Goal: Find specific page/section: Find specific page/section

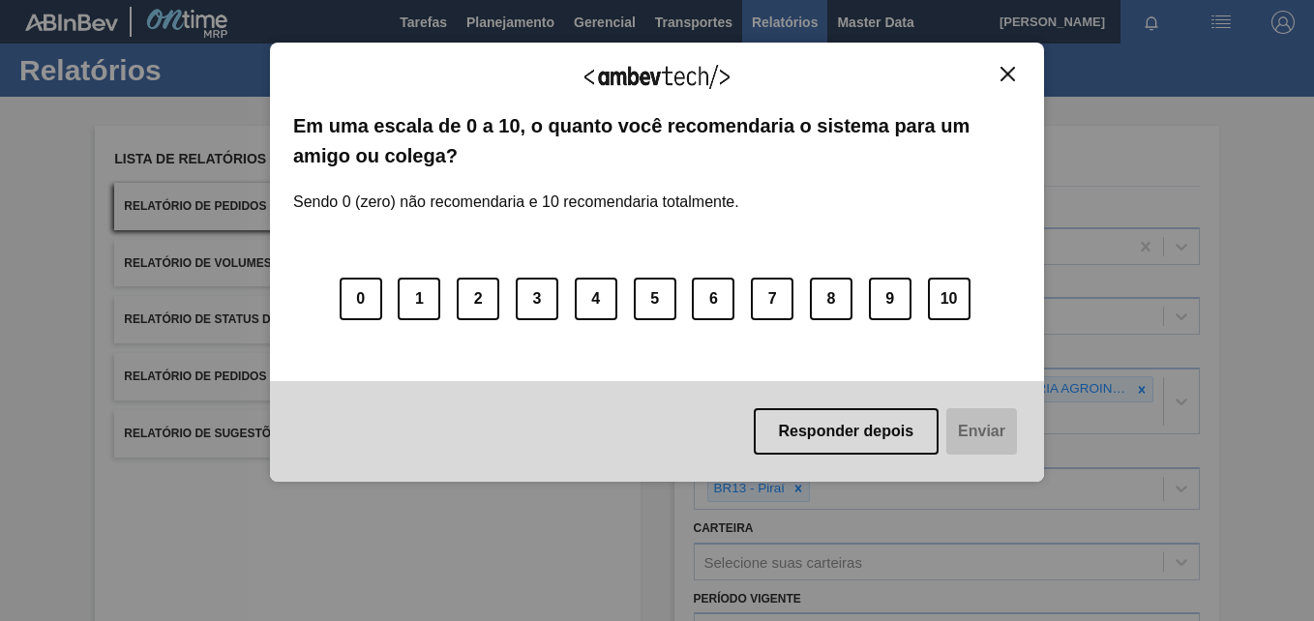
scroll to position [309, 0]
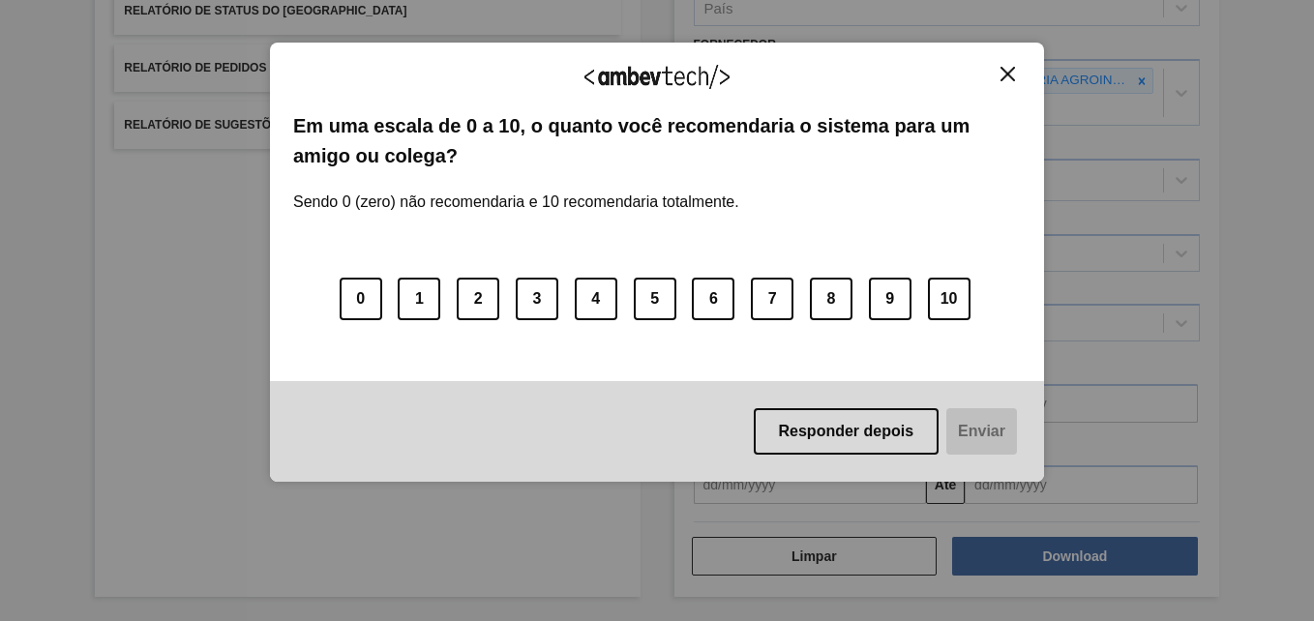
click at [1016, 77] on button "Close" at bounding box center [1007, 74] width 26 height 16
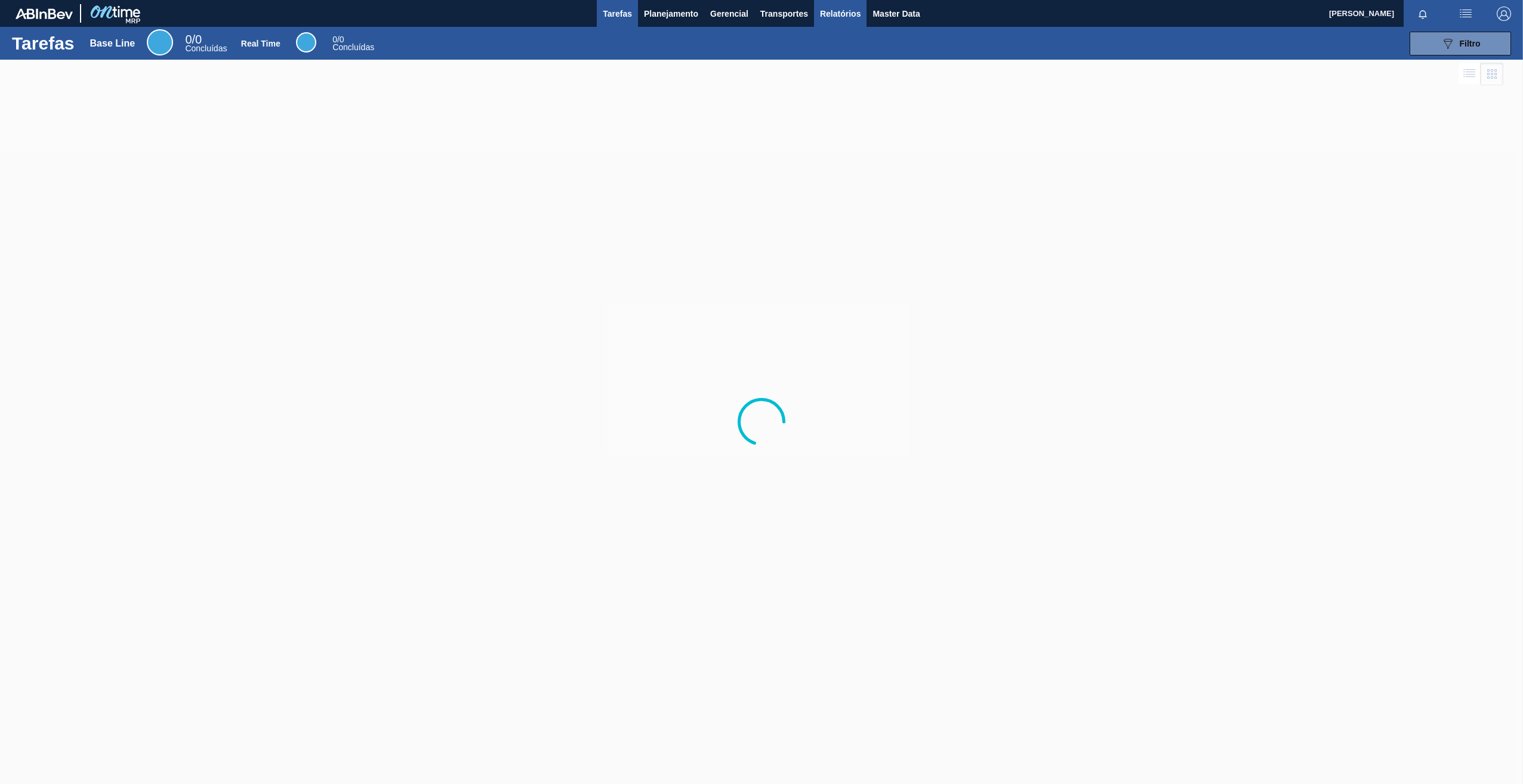
click at [817, 17] on button "Relatórios" at bounding box center [840, 14] width 52 height 27
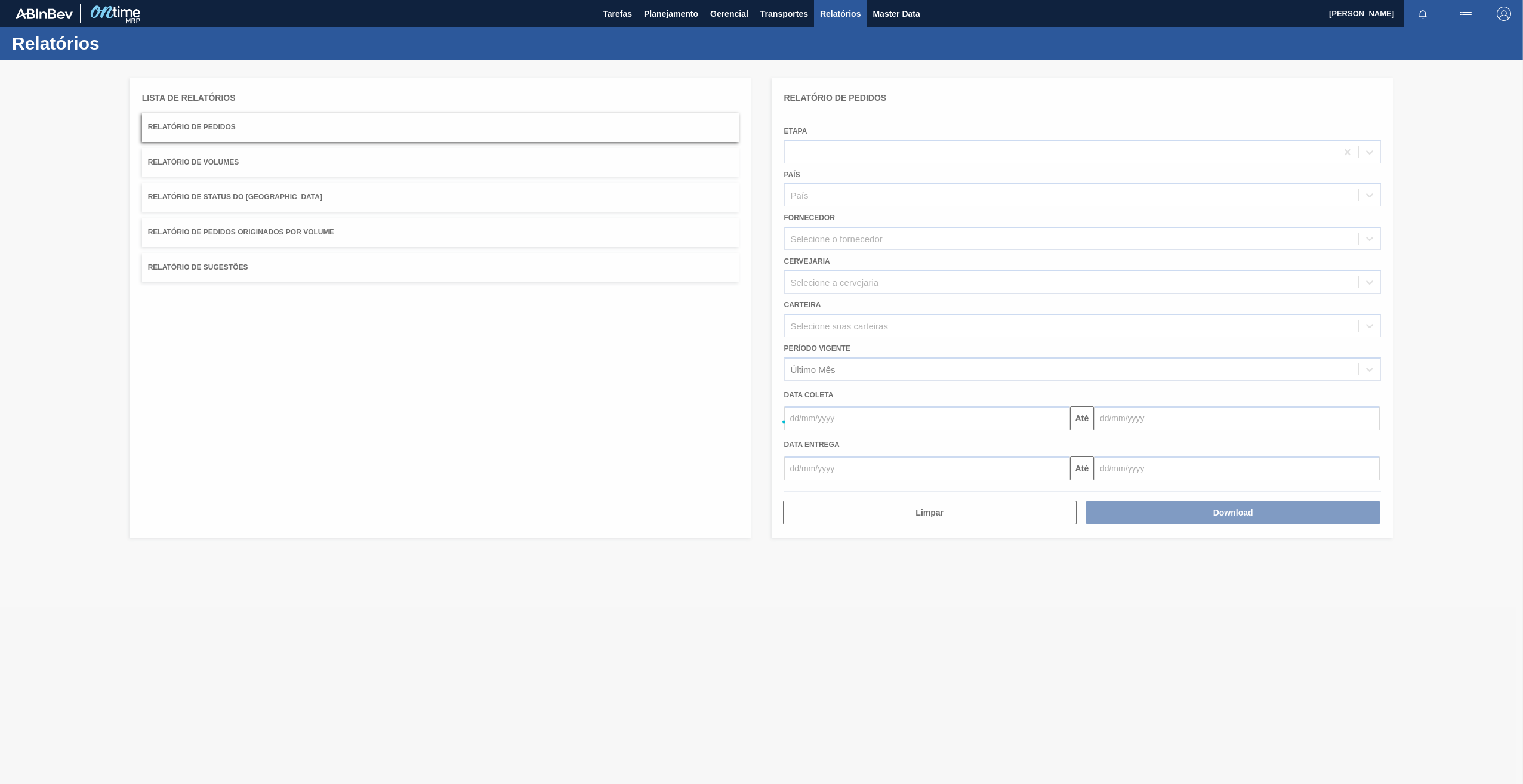
click at [817, 237] on div at bounding box center [761, 422] width 1523 height 724
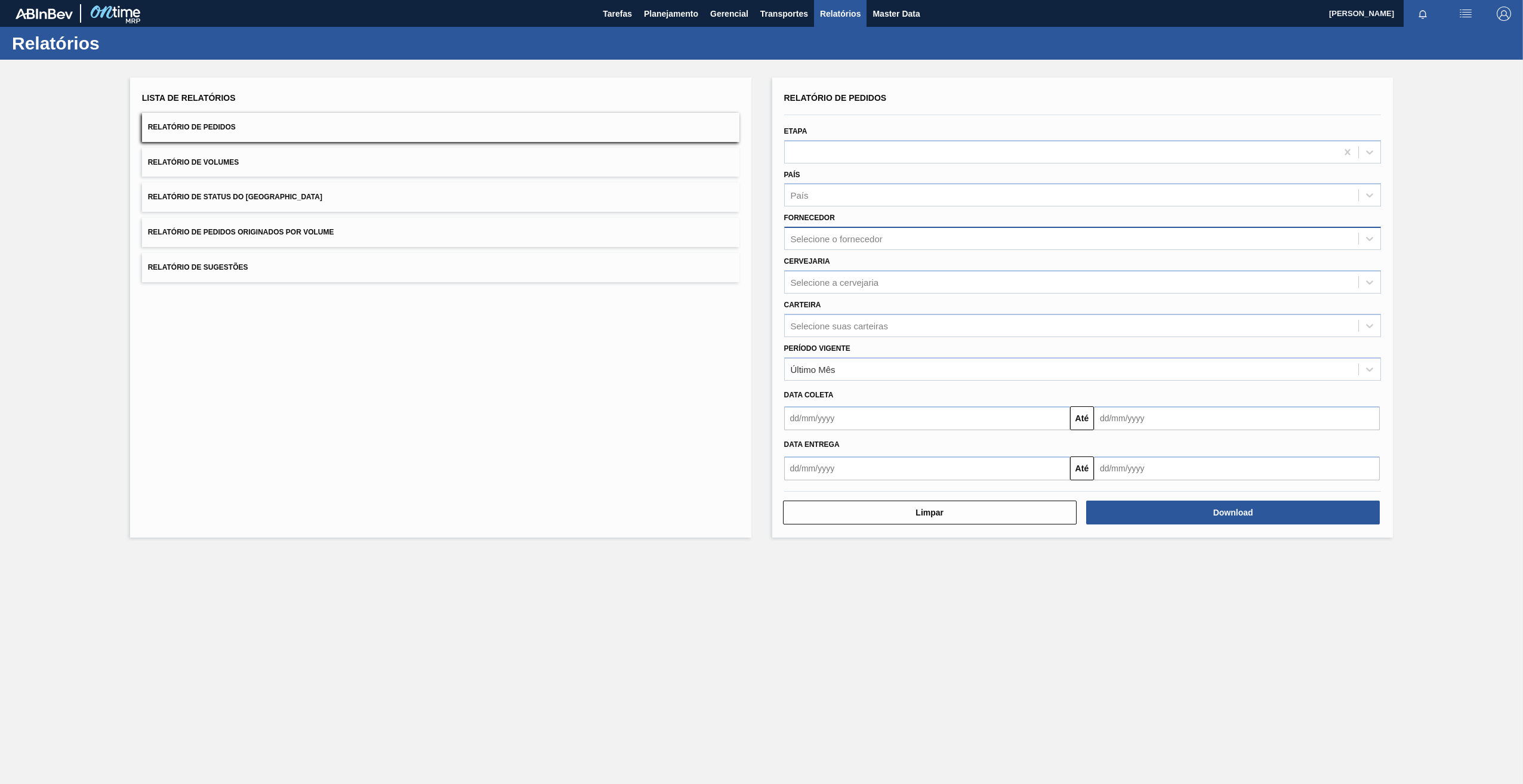
click at [889, 234] on div "Selecione o fornecedor" at bounding box center [1071, 239] width 574 height 17
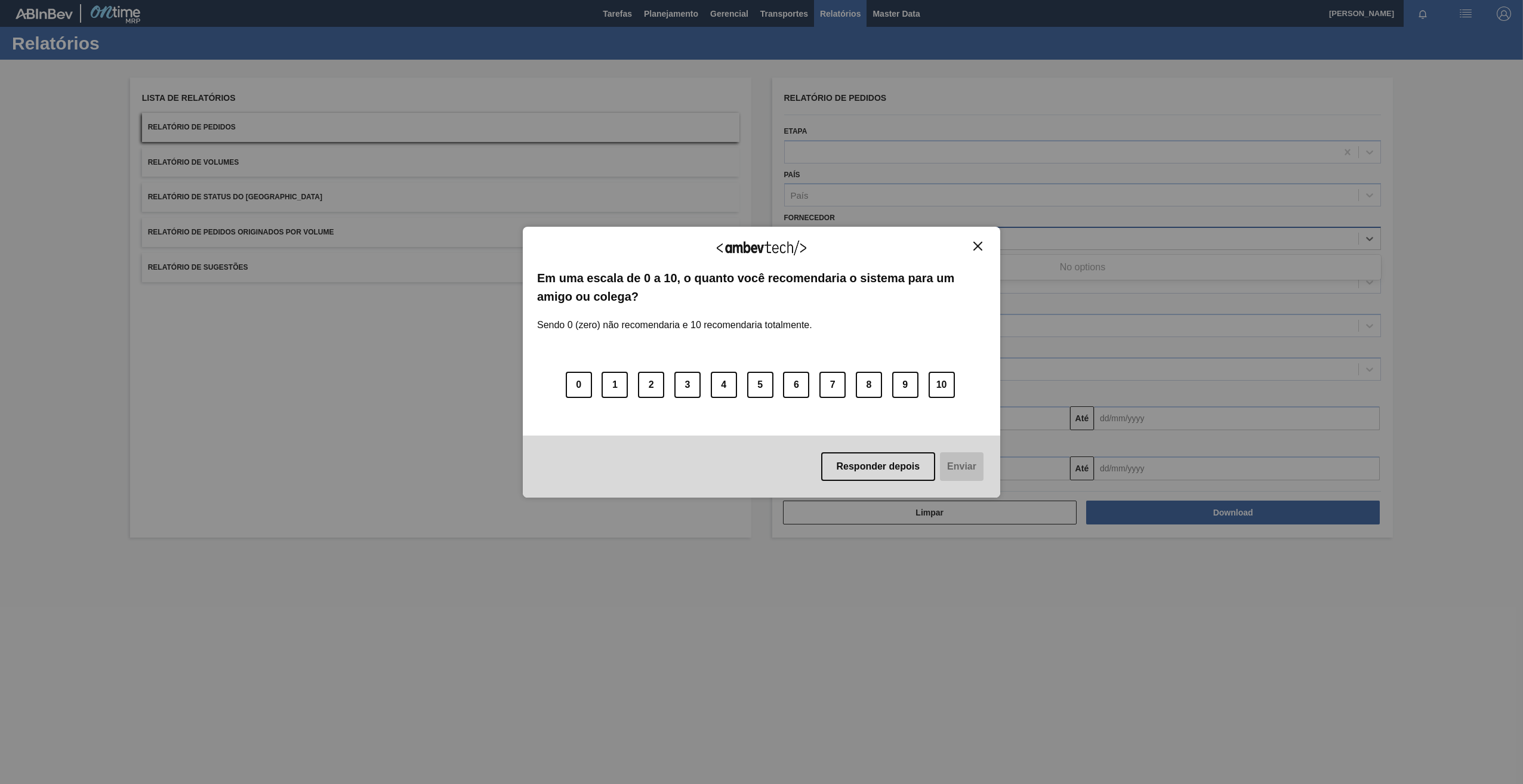
paste input "314739"
type input "314739"
click at [974, 244] on img "Close" at bounding box center [978, 246] width 9 height 9
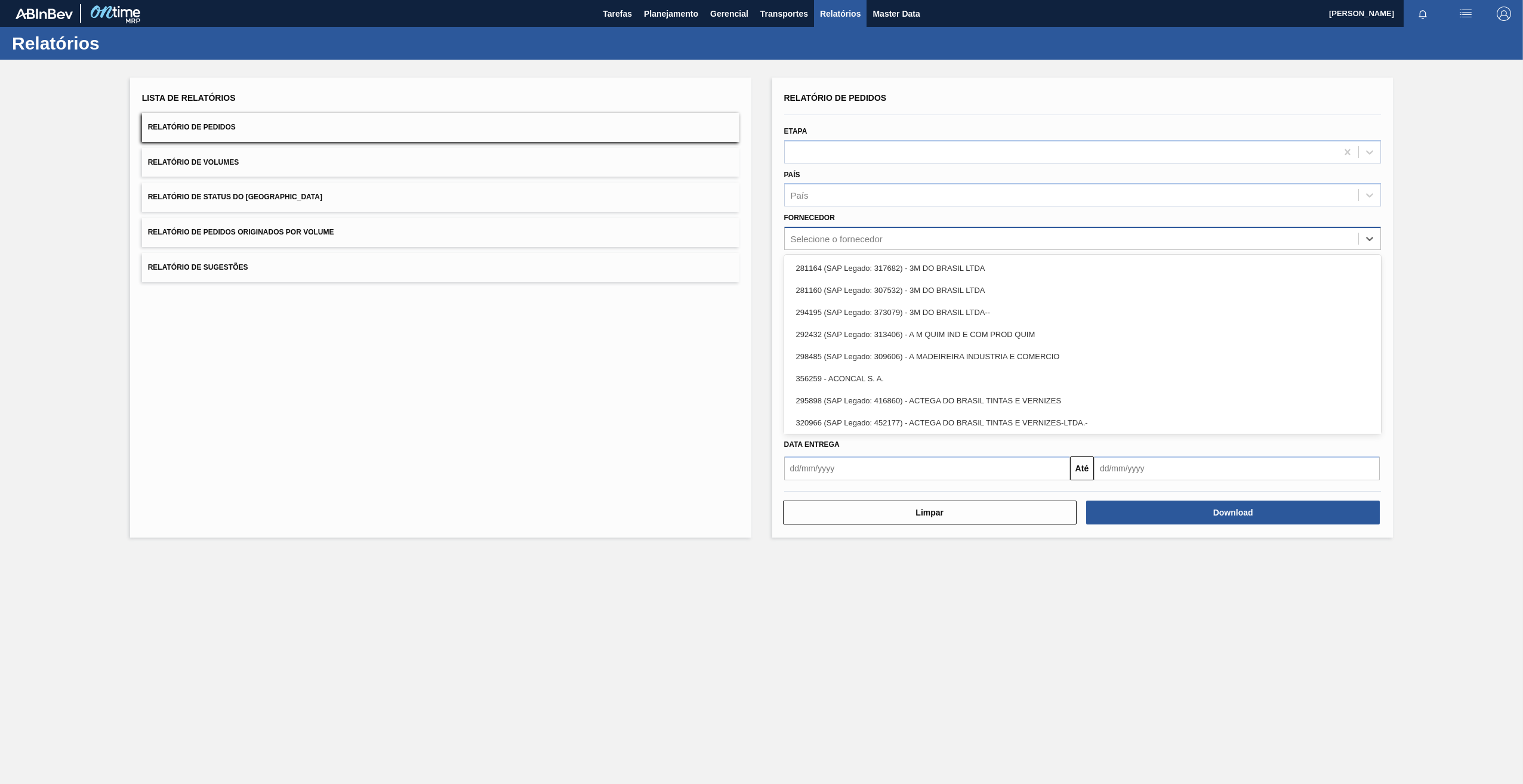
click at [819, 237] on div "Selecione o fornecedor" at bounding box center [836, 239] width 92 height 10
paste input "314739"
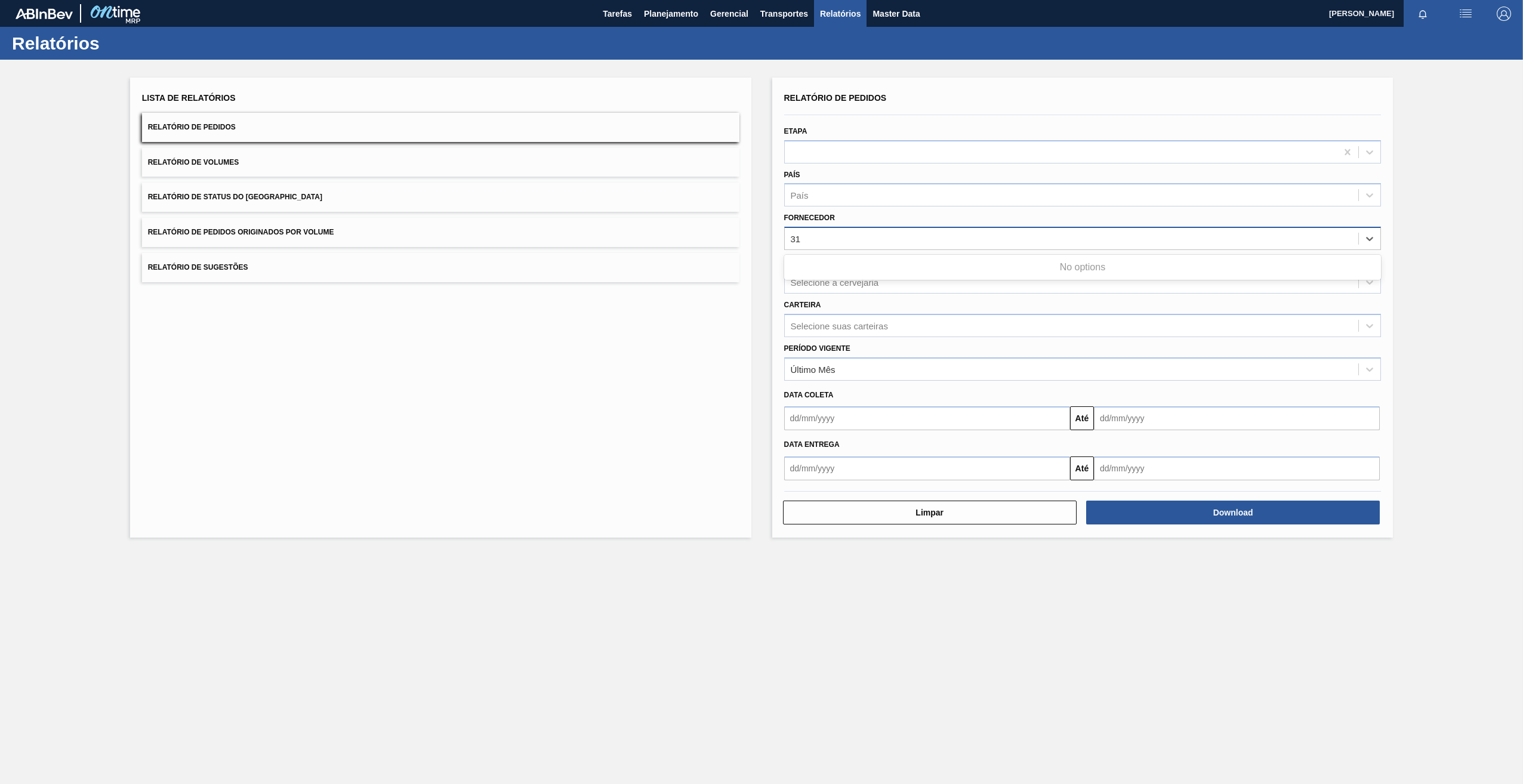
type input "3"
